Goal: Information Seeking & Learning: Learn about a topic

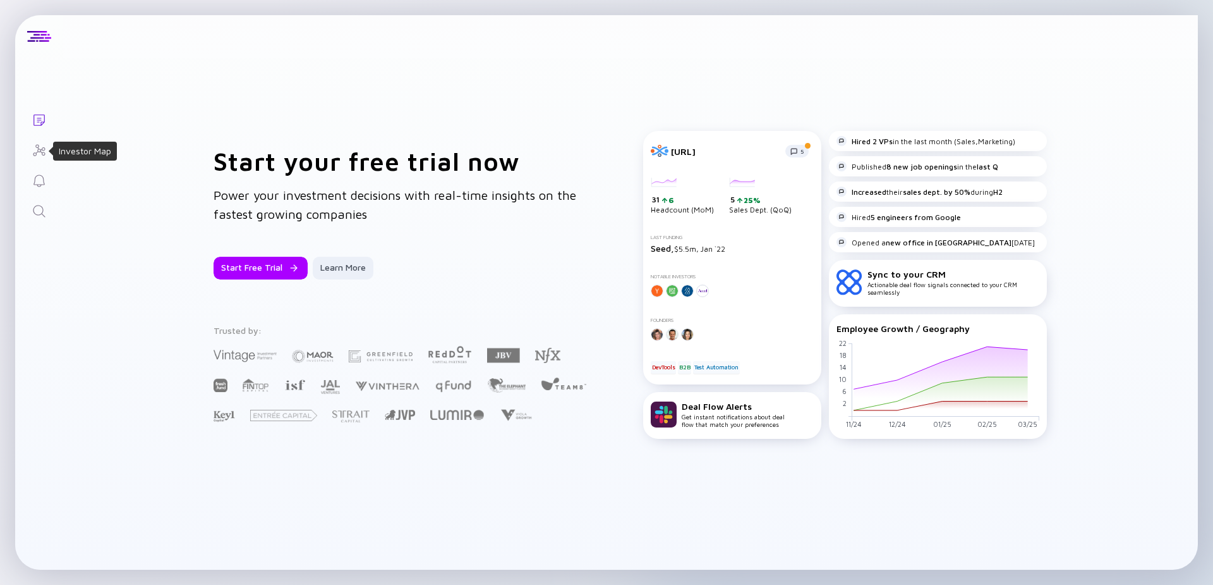
click at [33, 148] on icon "Investor Map" at bounding box center [39, 150] width 15 height 15
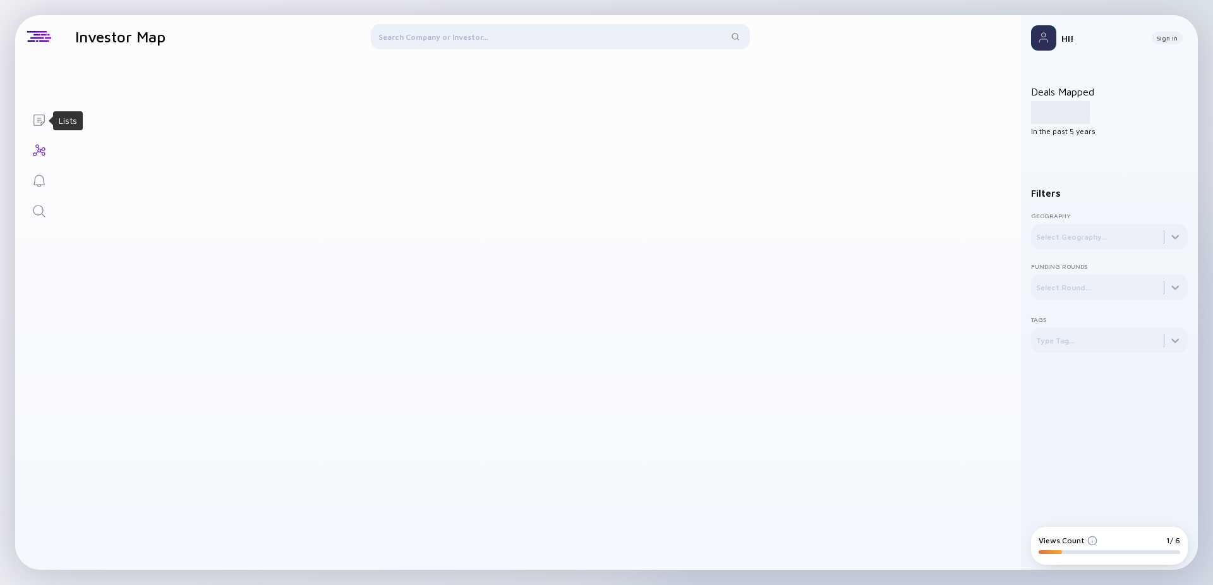
click at [33, 122] on icon "Lists" at bounding box center [39, 119] width 15 height 15
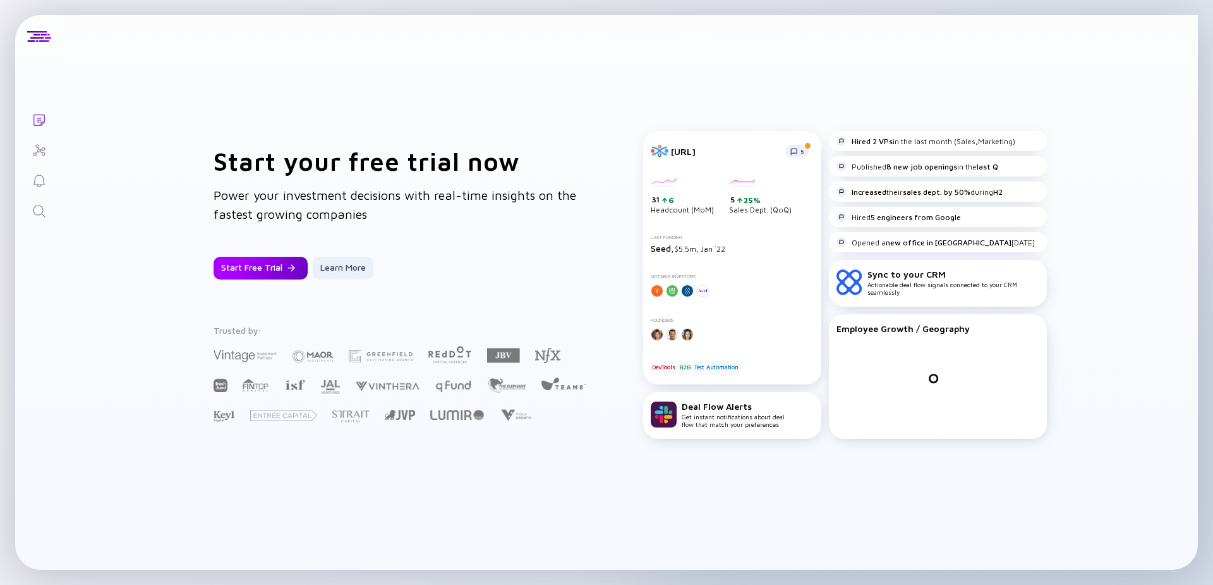
click at [288, 265] on div at bounding box center [292, 268] width 8 height 8
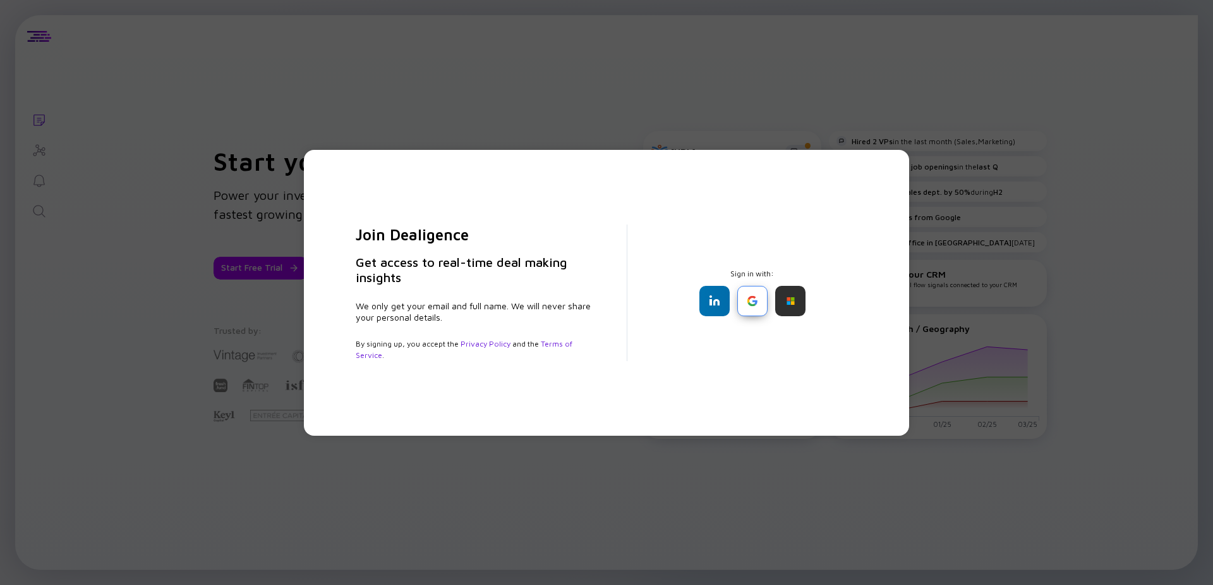
click at [749, 302] on div at bounding box center [753, 301] width 30 height 30
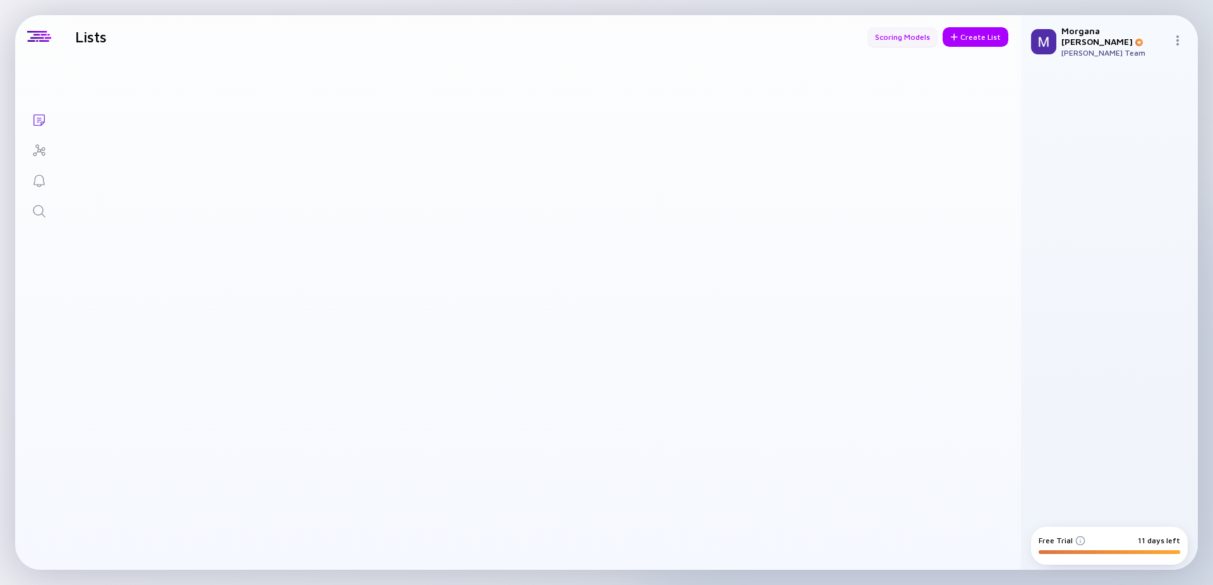
click at [913, 42] on div "Scoring Models" at bounding box center [903, 37] width 70 height 20
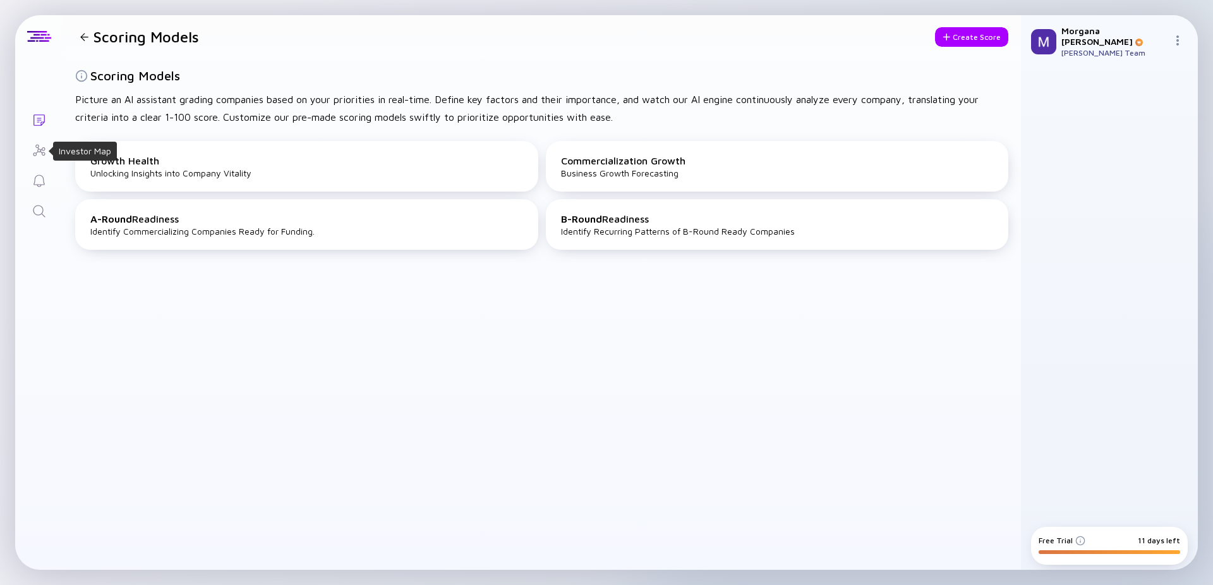
click at [40, 152] on icon "Investor Map" at bounding box center [39, 150] width 15 height 15
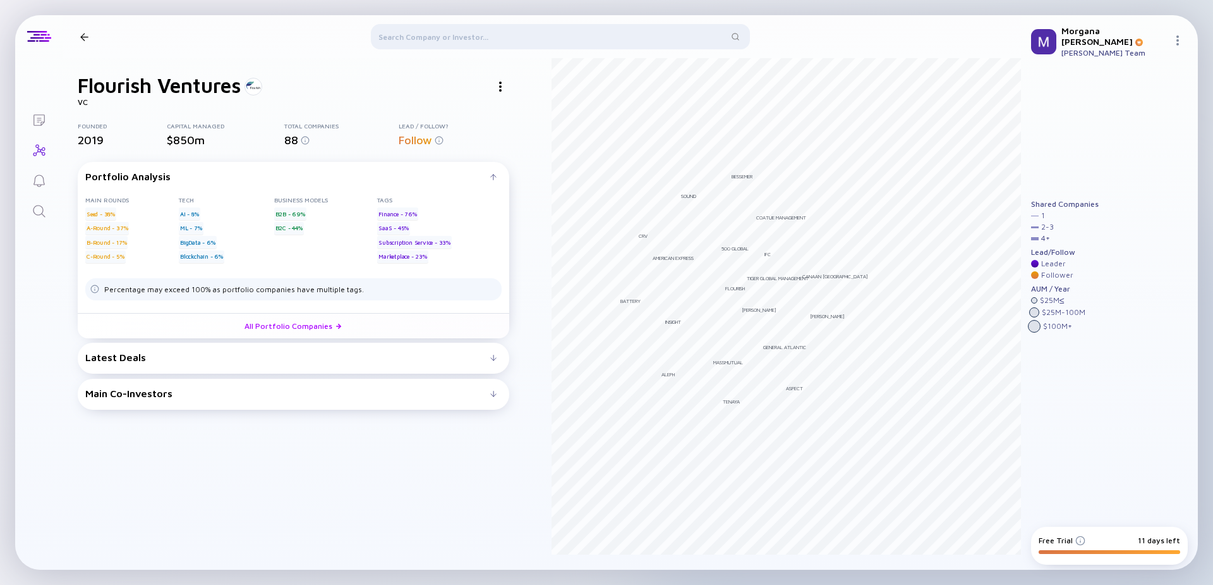
click at [87, 37] on div at bounding box center [84, 37] width 8 height 8
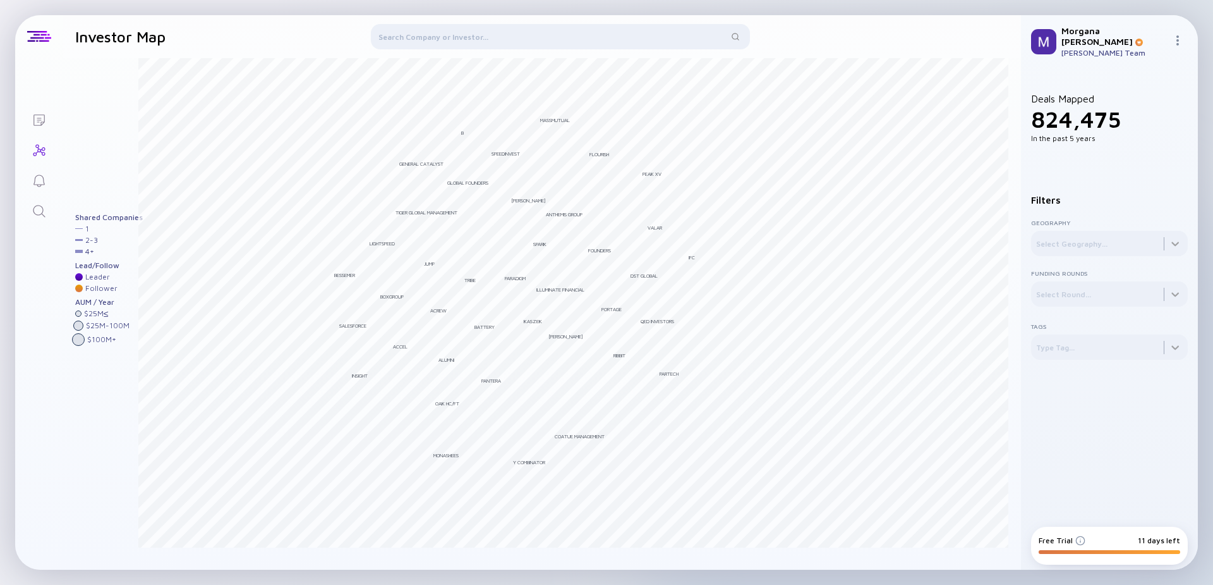
click at [1174, 39] on img at bounding box center [1178, 40] width 10 height 10
click at [1129, 128] on div "Team Members" at bounding box center [1135, 129] width 83 height 25
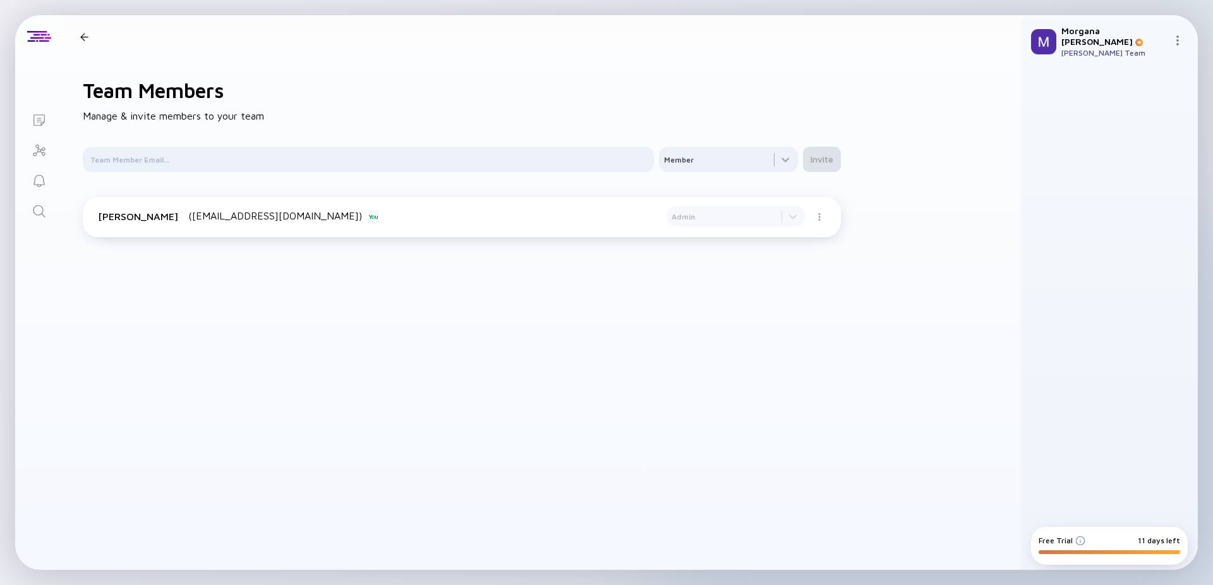
click at [81, 45] on header at bounding box center [542, 36] width 959 height 43
click at [35, 33] on div at bounding box center [39, 36] width 24 height 11
click at [88, 42] on header at bounding box center [542, 36] width 959 height 43
click at [81, 33] on div at bounding box center [84, 37] width 8 height 8
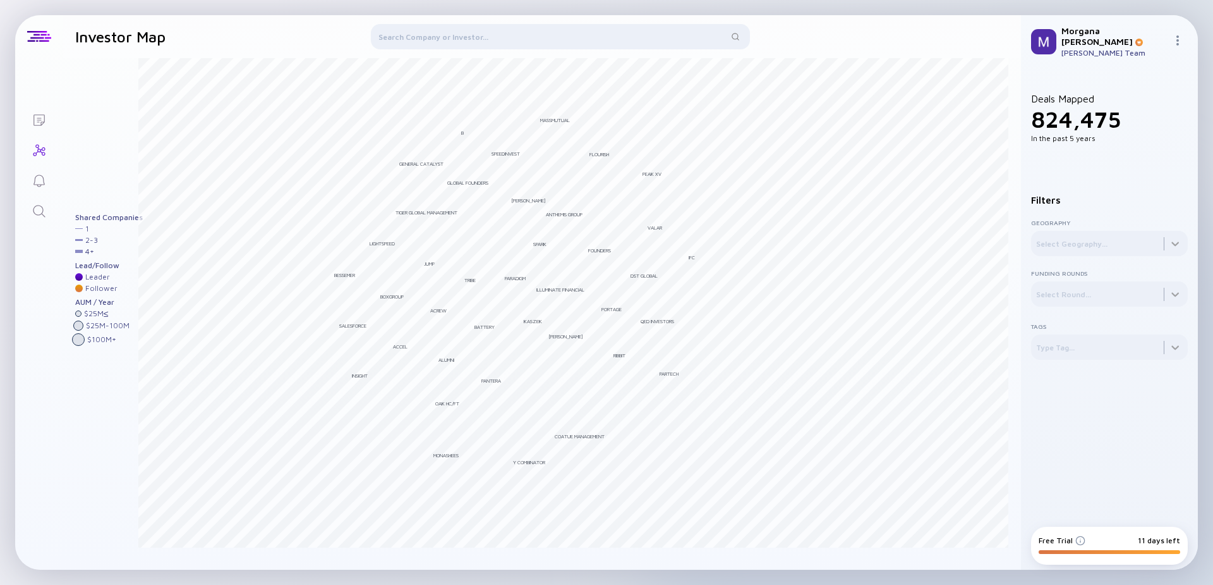
click at [1178, 40] on img at bounding box center [1178, 40] width 10 height 10
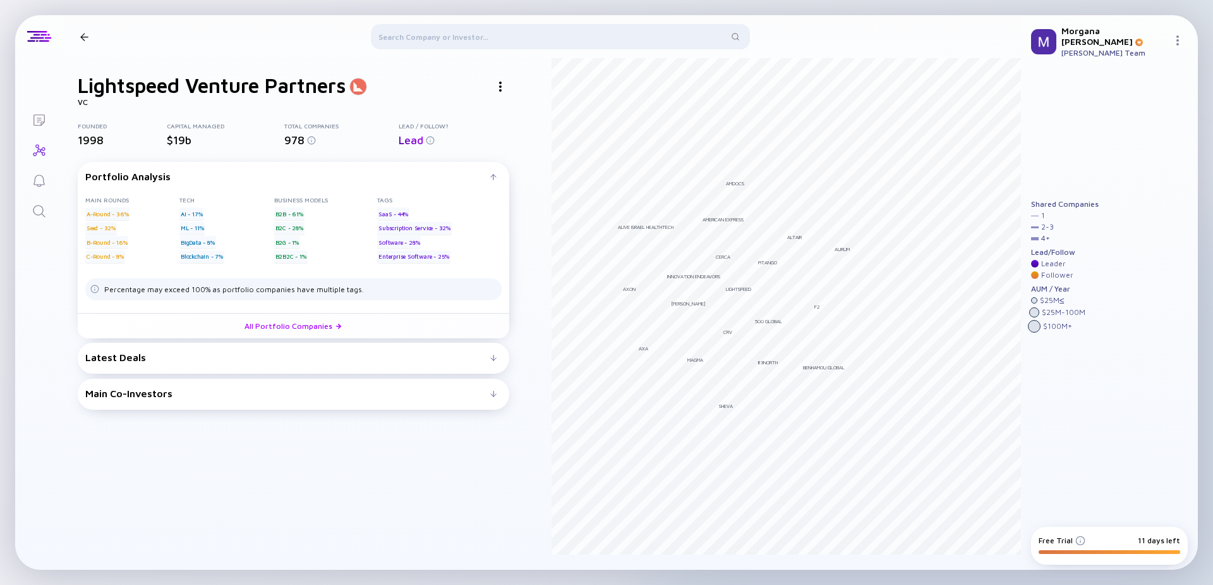
click at [138, 359] on div "Latest Deals" at bounding box center [287, 356] width 405 height 11
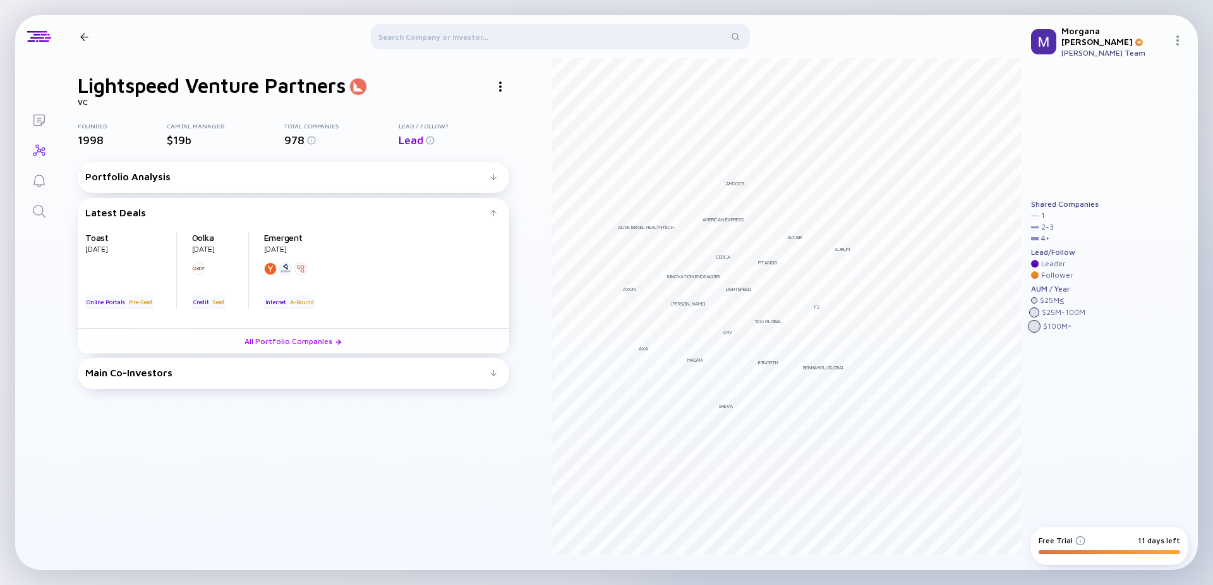
click at [200, 182] on div "Portfolio Analysis Main rounds A-Round - 36% Seed - 32% B-Round - 16% C-Round -…" at bounding box center [294, 177] width 432 height 31
click at [135, 180] on div "Portfolio Analysis" at bounding box center [287, 176] width 405 height 11
